Goal: Task Accomplishment & Management: Manage account settings

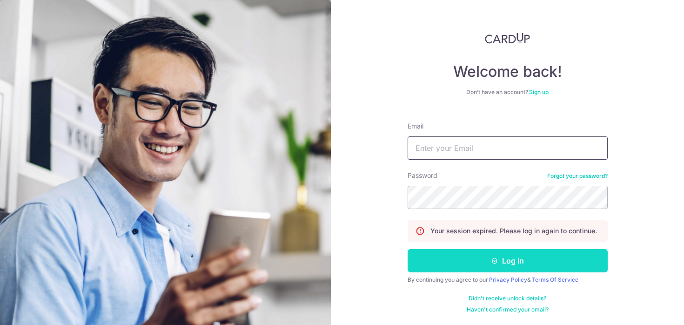
type input "[EMAIL_ADDRESS][DOMAIN_NAME]"
click at [512, 264] on button "Log in" at bounding box center [507, 260] width 200 height 23
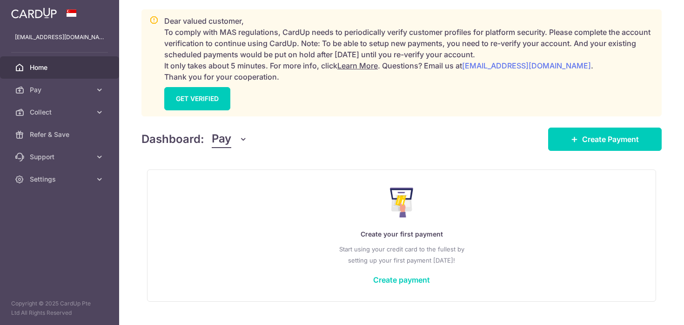
click at [221, 147] on span "Pay" at bounding box center [222, 139] width 20 height 18
click at [235, 181] on link "Collect" at bounding box center [260, 187] width 97 height 22
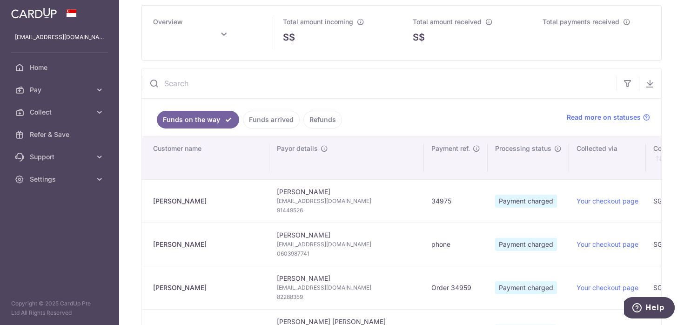
type input "[DATE]"
